Goal: Information Seeking & Learning: Learn about a topic

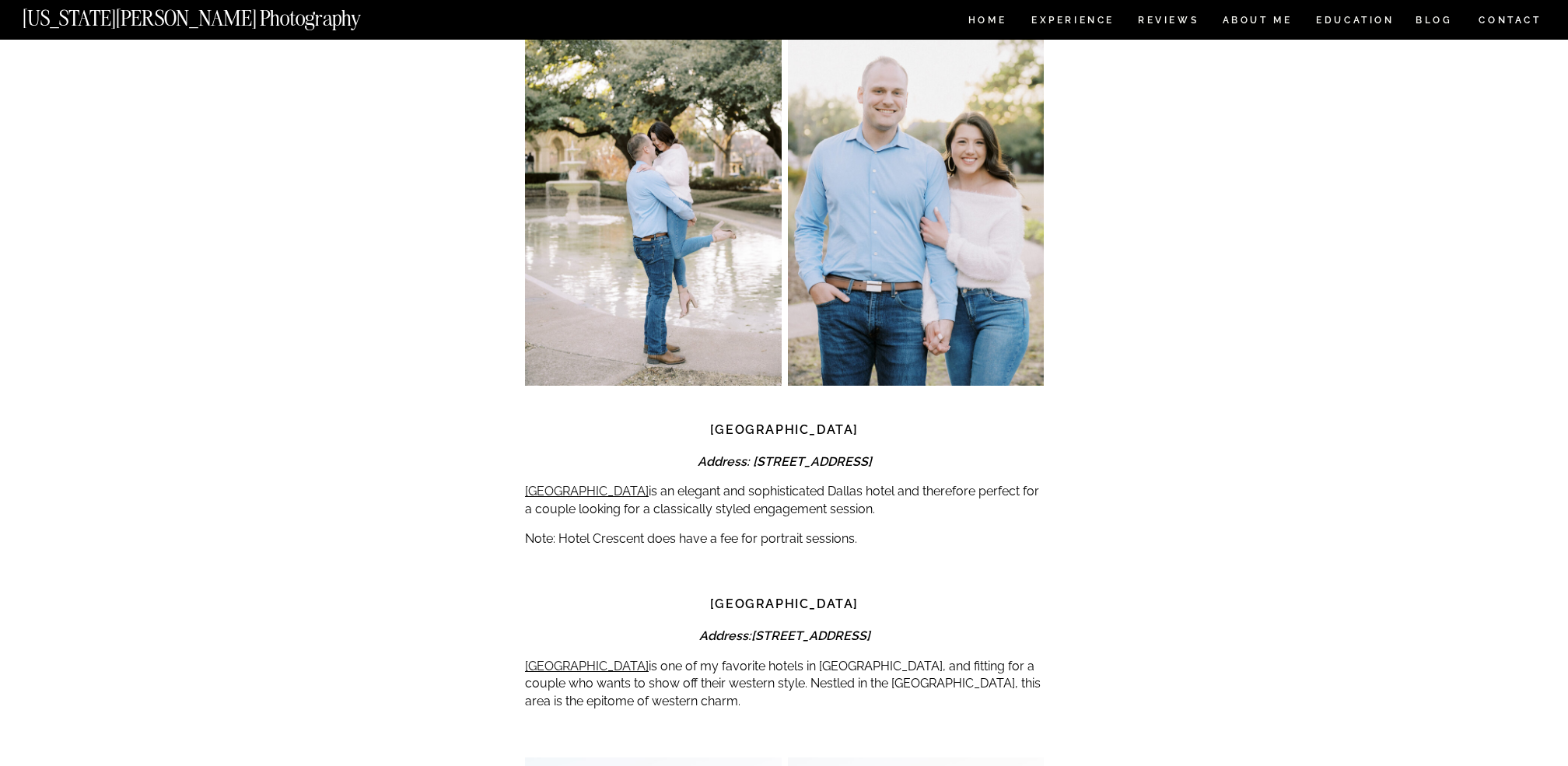
scroll to position [5924, 0]
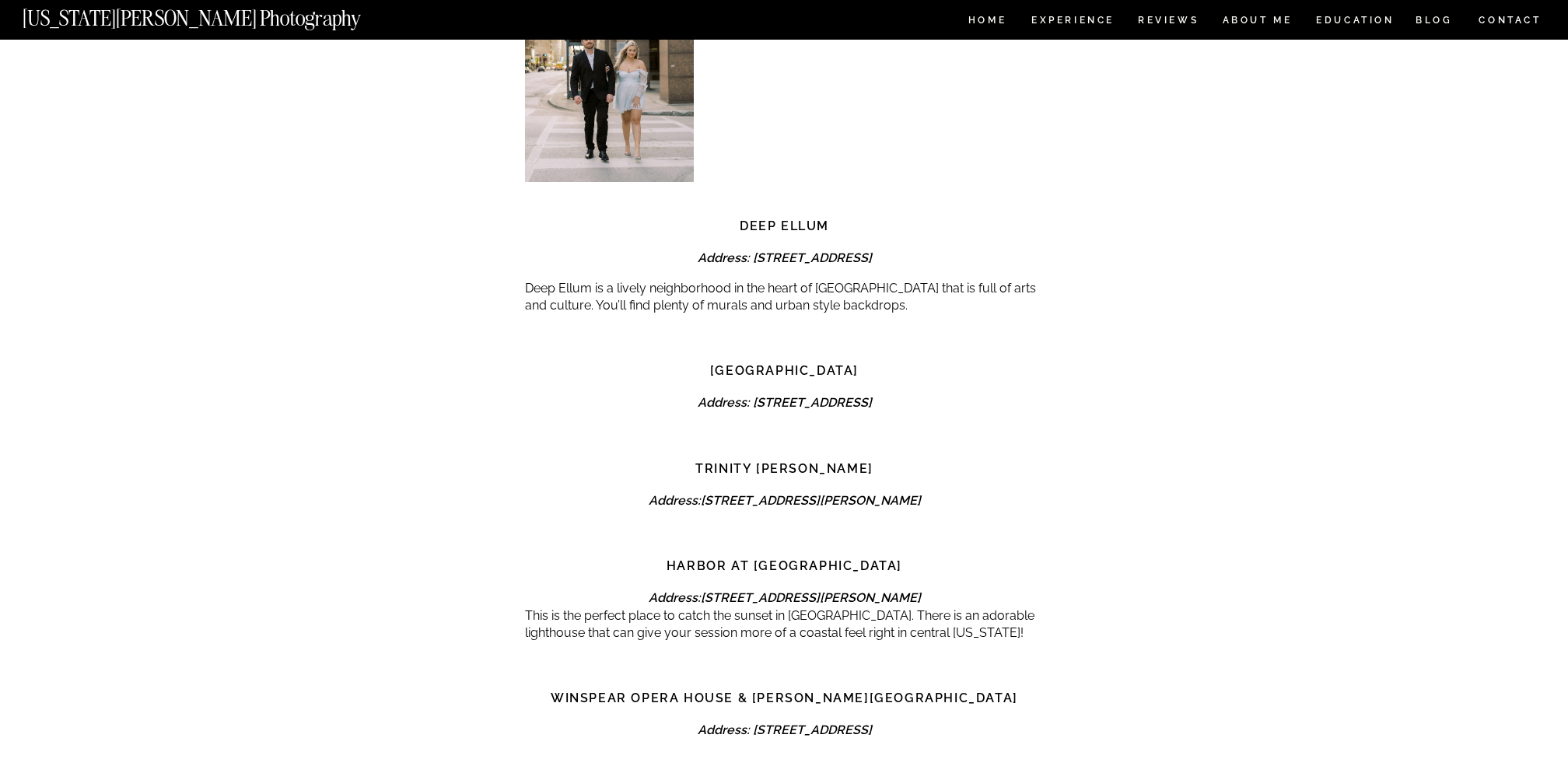
scroll to position [4790, 0]
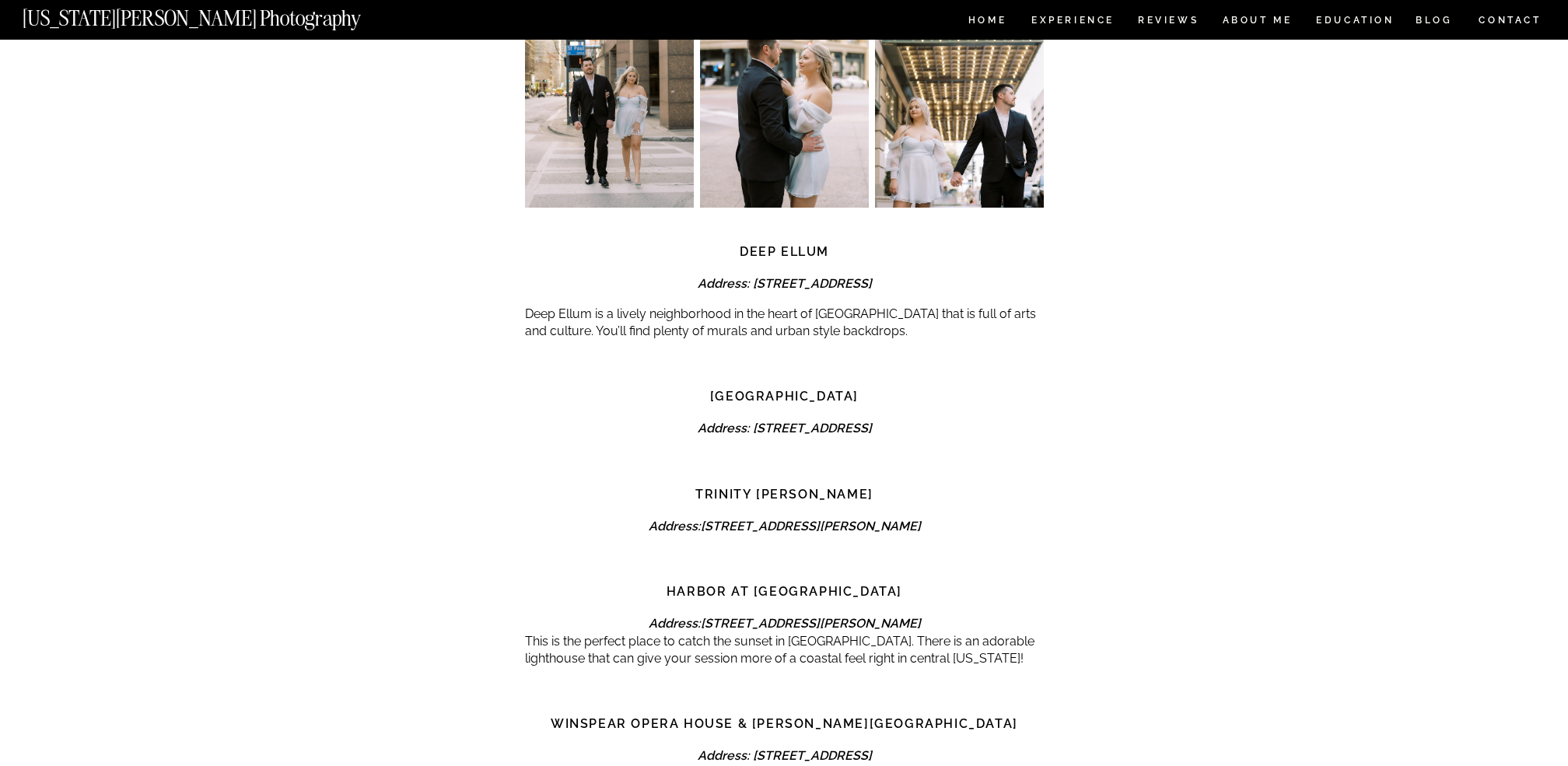
click at [749, 389] on strong "[GEOGRAPHIC_DATA]" at bounding box center [784, 396] width 148 height 15
copy div "[GEOGRAPHIC_DATA]"
click at [742, 487] on strong "Trinity [PERSON_NAME]" at bounding box center [784, 494] width 178 height 15
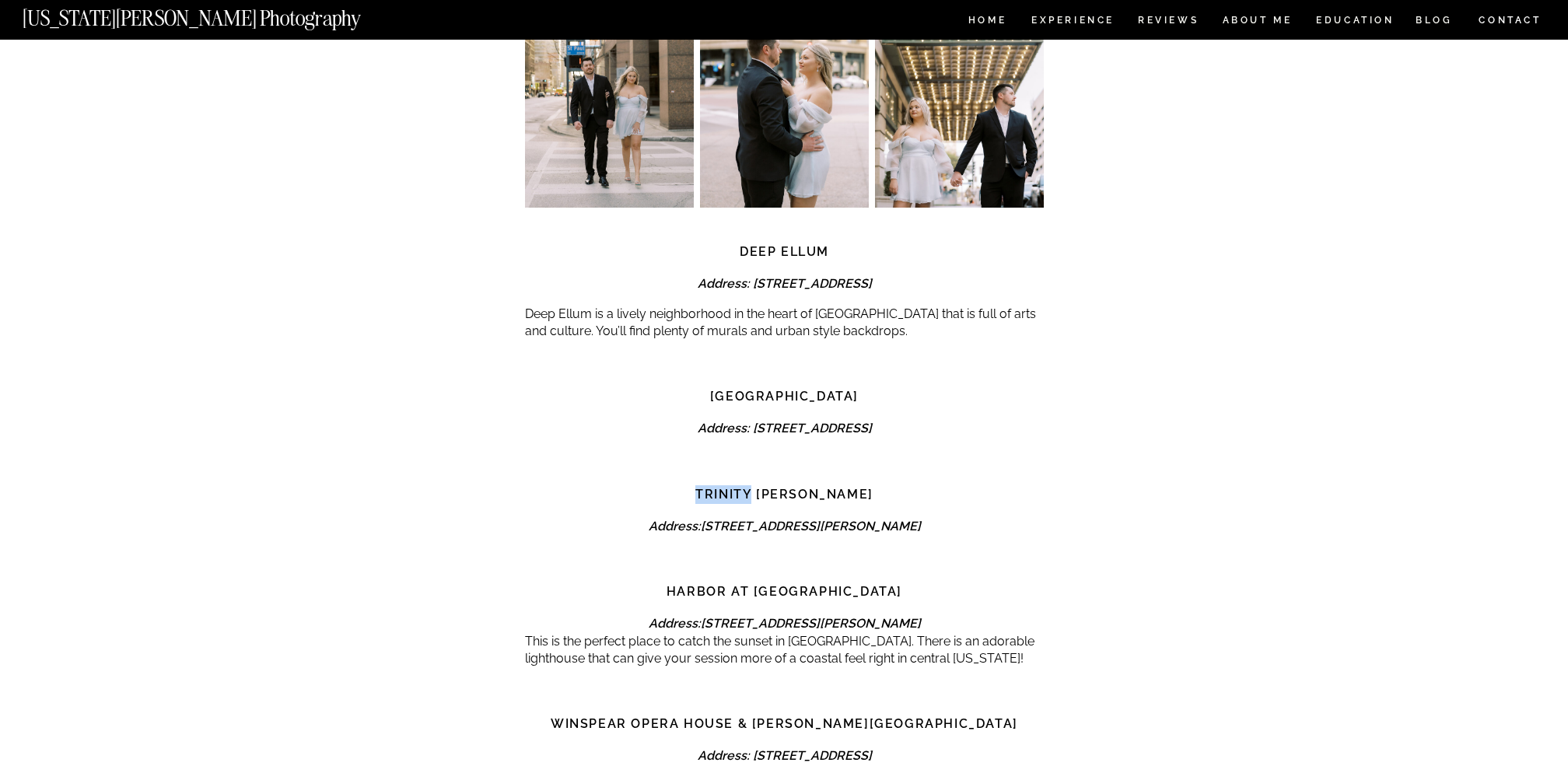
click at [742, 487] on strong "Trinity [PERSON_NAME]" at bounding box center [784, 494] width 178 height 15
copy div "Trinity [PERSON_NAME]"
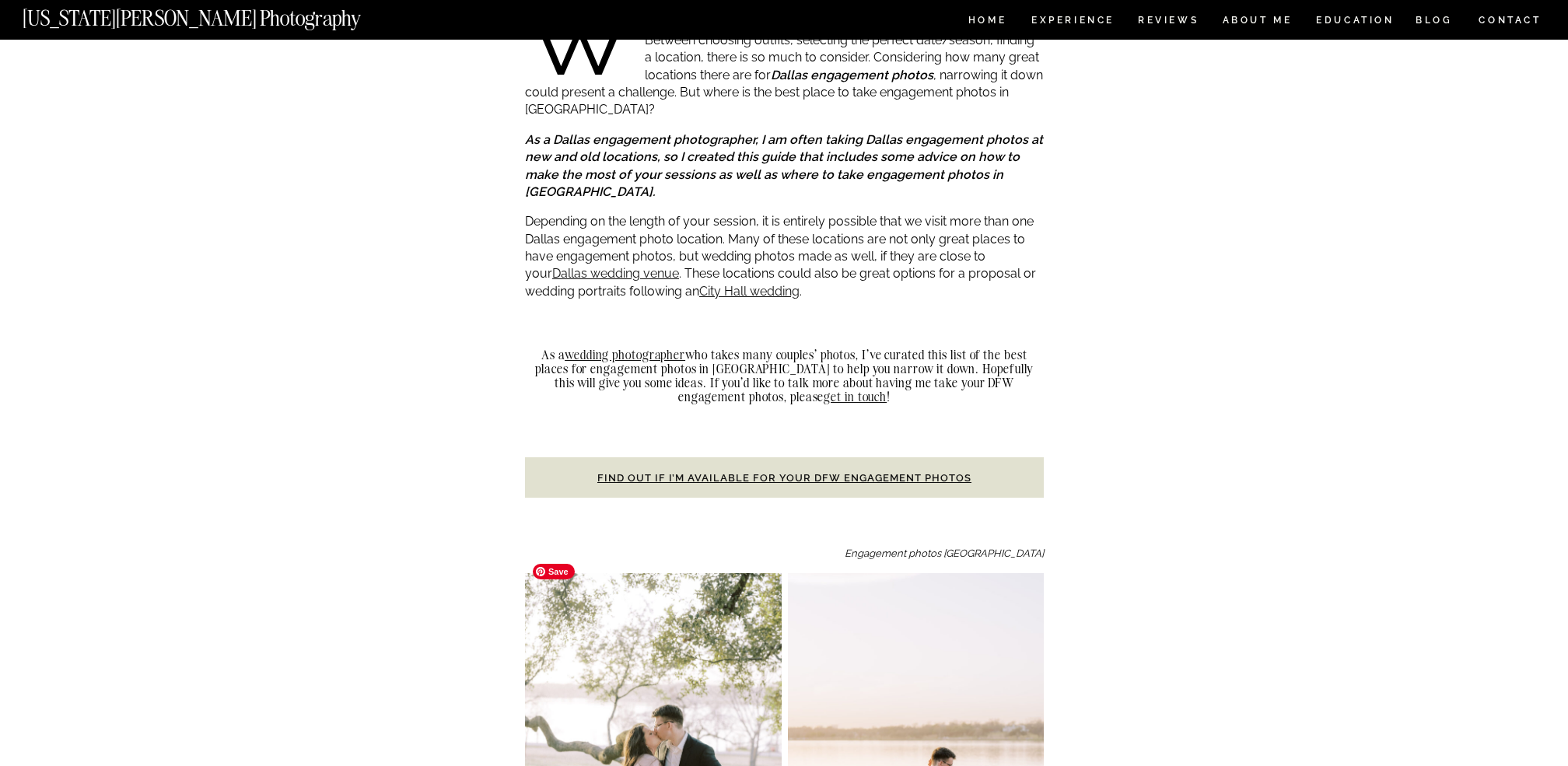
scroll to position [186, 0]
